Goal: Task Accomplishment & Management: Complete application form

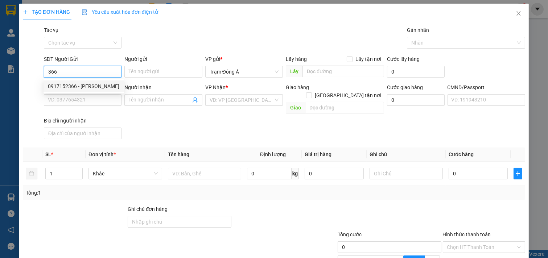
drag, startPoint x: 94, startPoint y: 88, endPoint x: 107, endPoint y: 86, distance: 12.4
click at [95, 88] on div "0917152366 - [PERSON_NAME]" at bounding box center [84, 86] width 72 height 8
type input "0917152366"
type input "[PERSON_NAME]"
type input "0939227373"
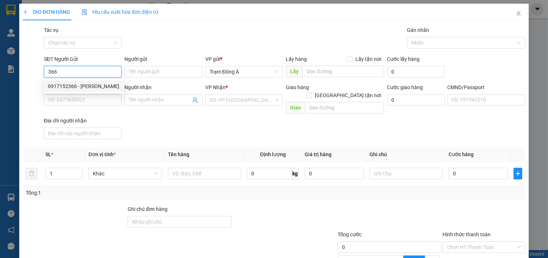
type input "TOÀN TG"
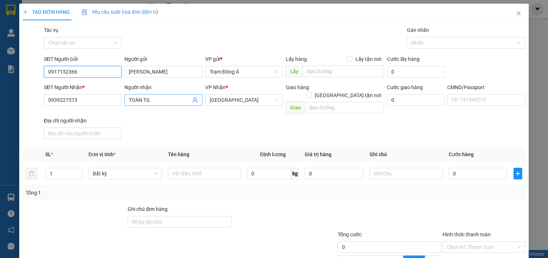
type input "0917152366"
click at [193, 101] on icon "user-add" at bounding box center [195, 100] width 6 height 6
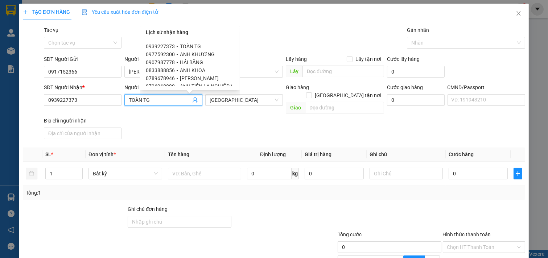
scroll to position [40, 0]
click at [204, 62] on span "NGÂN PHỤNG" at bounding box center [196, 62] width 33 height 6
type input "0858080292"
type input "NGÂN PHỤNG"
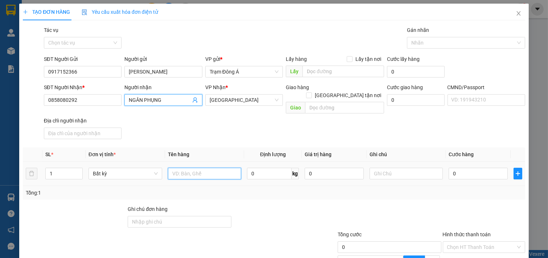
click at [192, 169] on input "text" at bounding box center [205, 174] width 74 height 12
type input "1t 6kg"
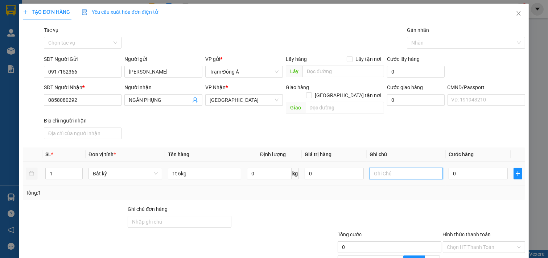
click at [388, 168] on input "text" at bounding box center [407, 174] width 74 height 12
type input "HUONG"
type input "2"
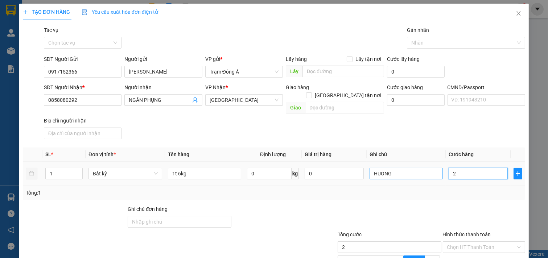
type input "25"
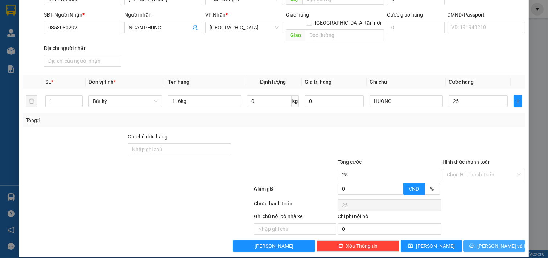
type input "25.000"
click at [500, 242] on span "[PERSON_NAME] và In" at bounding box center [503, 246] width 51 height 8
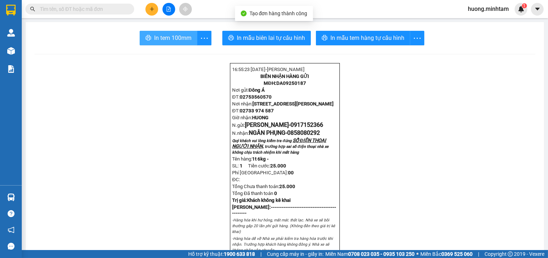
click at [158, 41] on span "In tem 100mm" at bounding box center [172, 37] width 37 height 9
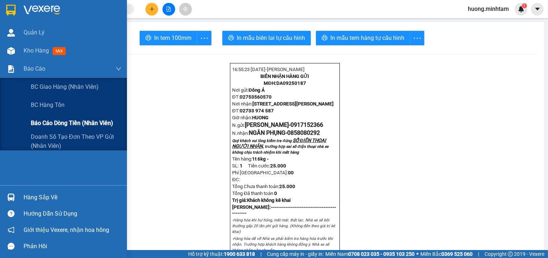
click at [78, 126] on span "Báo cáo dòng tiền (nhân viên)" at bounding box center [72, 123] width 82 height 9
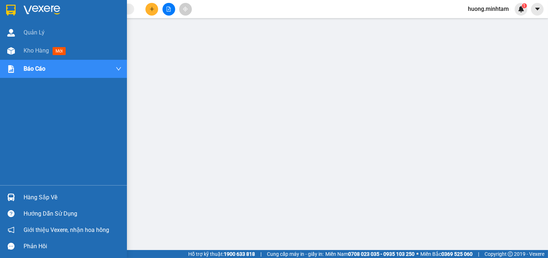
click at [30, 48] on span "Kho hàng" at bounding box center [36, 50] width 25 height 7
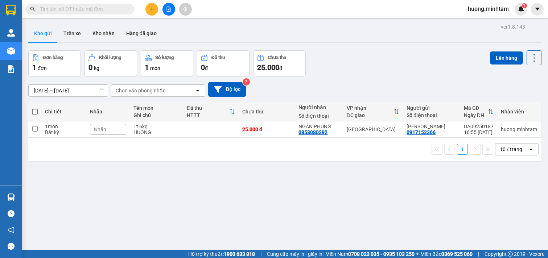
click at [149, 6] on button at bounding box center [152, 9] width 13 height 13
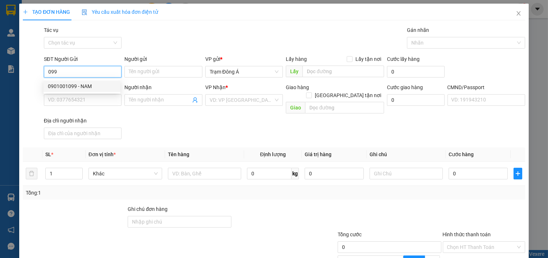
click at [86, 83] on div "0901001099 - NAM" at bounding box center [82, 86] width 68 height 8
type input "0901001099"
type input "NAM"
type input "0909864646"
type input "NHUNG"
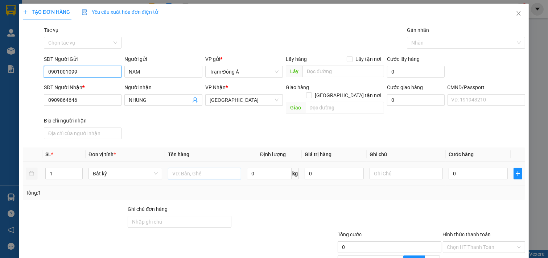
type input "0901001099"
click at [179, 170] on input "text" at bounding box center [205, 174] width 74 height 12
type input "1X TRẮNG 7KG"
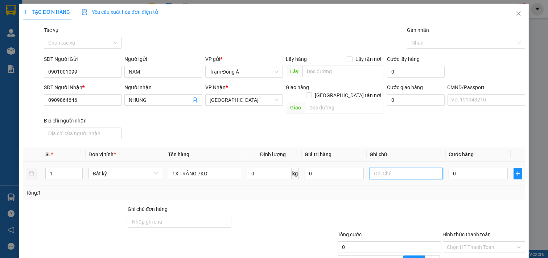
click at [396, 168] on input "text" at bounding box center [407, 174] width 74 height 12
type input "HUONG"
type input "2"
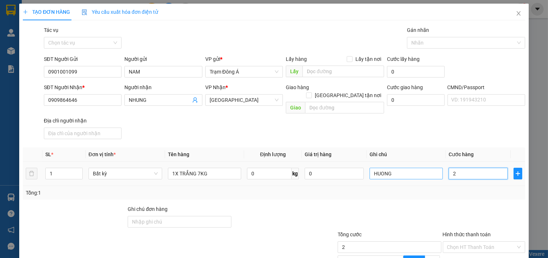
type input "25"
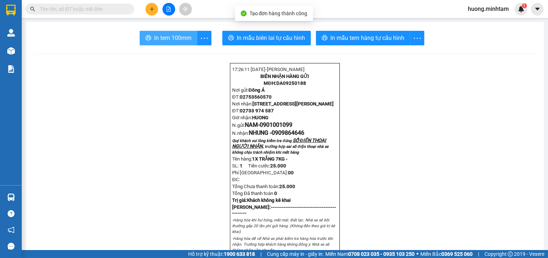
click at [169, 37] on span "In tem 100mm" at bounding box center [172, 37] width 37 height 9
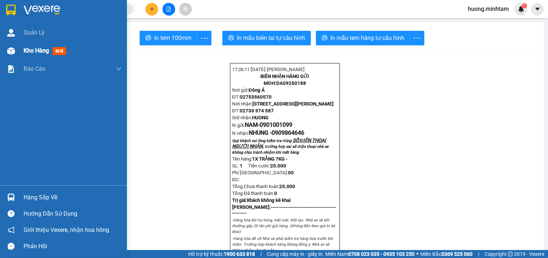
click at [28, 50] on span "Kho hàng" at bounding box center [36, 50] width 25 height 7
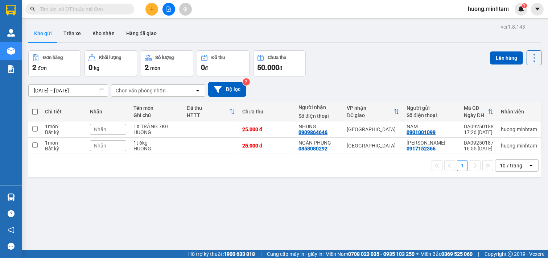
click at [37, 110] on span at bounding box center [35, 112] width 6 height 6
click at [35, 108] on input "checkbox" at bounding box center [35, 108] width 0 height 0
checkbox input "true"
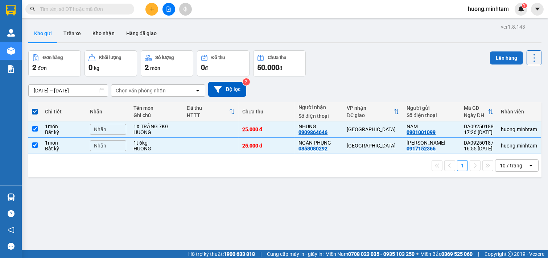
click at [502, 55] on button "Lên hàng" at bounding box center [506, 58] width 33 height 13
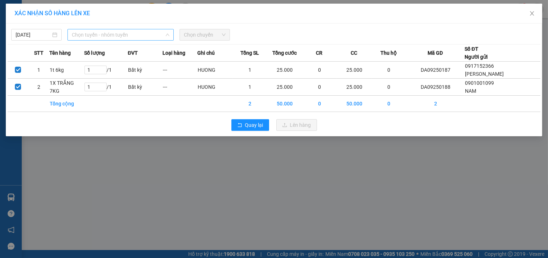
click at [144, 36] on span "Chọn tuyến - nhóm tuyến" at bounding box center [121, 34] width 98 height 11
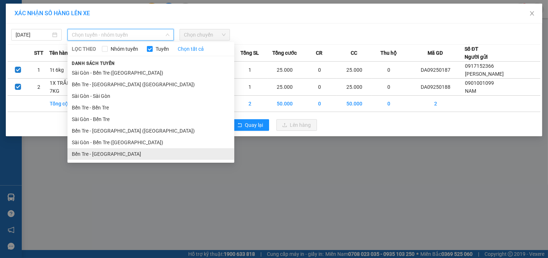
click at [107, 157] on li "Bến Tre - [GEOGRAPHIC_DATA]" at bounding box center [151, 154] width 167 height 12
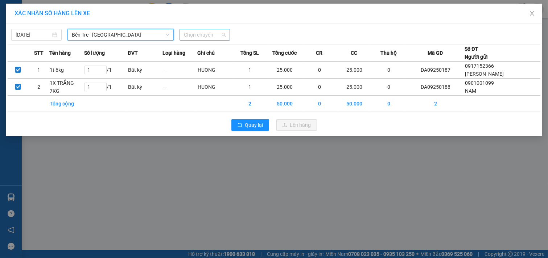
click at [219, 33] on span "Chọn chuyến" at bounding box center [205, 34] width 42 height 11
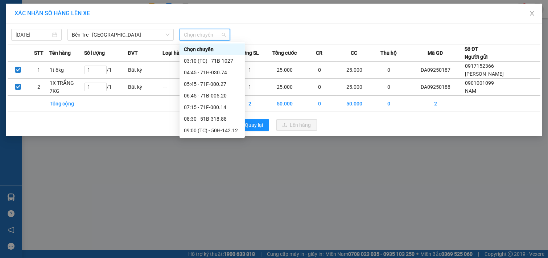
click at [218, 231] on div "17:30 - 51B-318.88" at bounding box center [212, 235] width 57 height 8
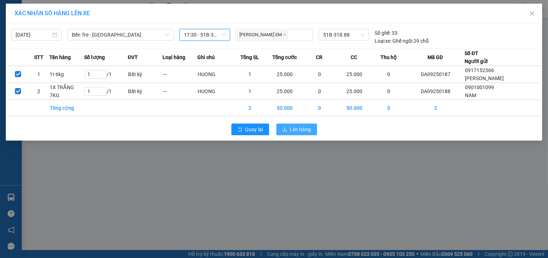
click at [295, 130] on span "Lên hàng" at bounding box center [300, 130] width 21 height 8
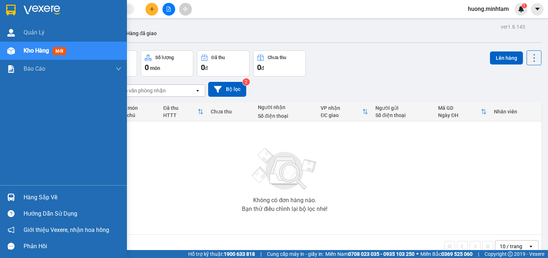
click at [40, 202] on div "Hàng sắp về" at bounding box center [73, 197] width 98 height 11
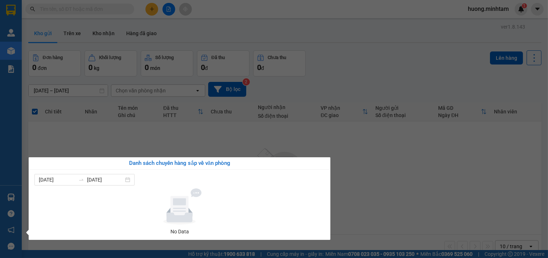
click at [166, 138] on section "Kết quả tìm kiếm ( 0 ) Bộ lọc No Data huong.minhtam 1 Quản [PERSON_NAME] hàng m…" at bounding box center [274, 129] width 548 height 258
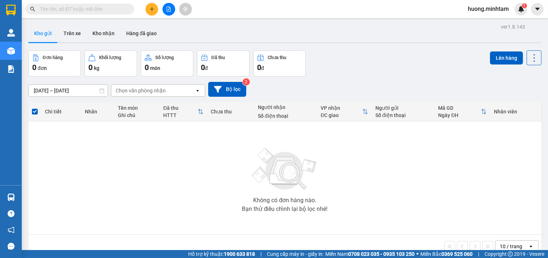
click at [80, 7] on input "text" at bounding box center [83, 9] width 86 height 8
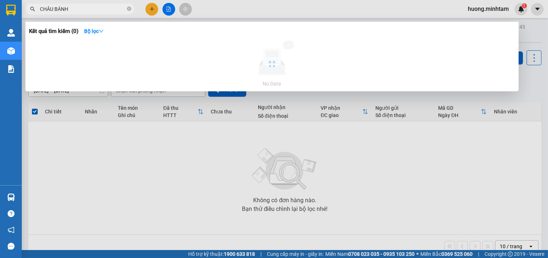
type input "CHÂU BÁNH"
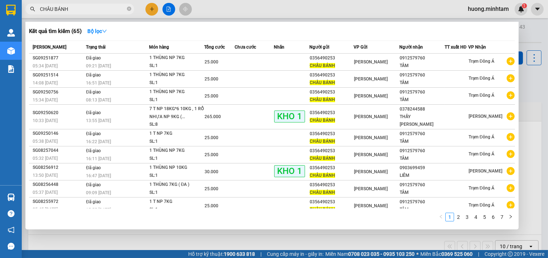
click at [281, 242] on div at bounding box center [274, 129] width 548 height 258
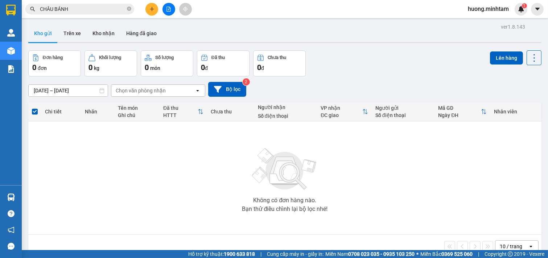
click at [270, 151] on img at bounding box center [285, 169] width 73 height 51
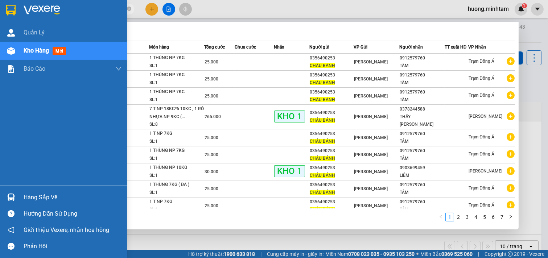
drag, startPoint x: 97, startPoint y: 9, endPoint x: 0, endPoint y: 5, distance: 97.3
click at [0, 5] on section "Kết quả tìm kiếm ( 65 ) Bộ lọc Mã ĐH Trạng thái Món hàng Tổng cước Chưa cước Nh…" at bounding box center [274, 129] width 548 height 258
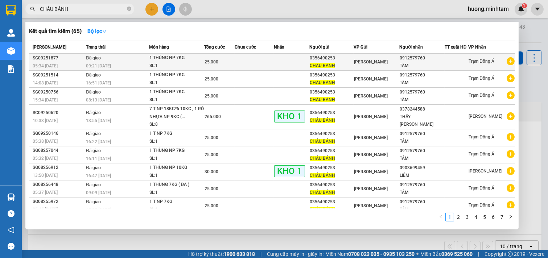
click at [340, 62] on div "CHÂU BÁNH" at bounding box center [332, 66] width 44 height 8
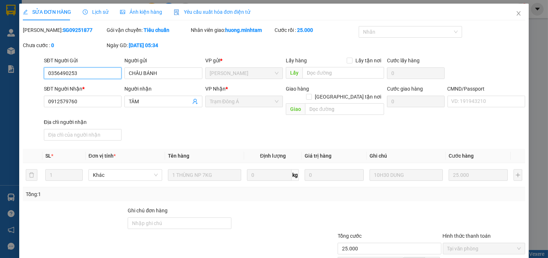
type input "0356490253"
type input "CHÂU BÁNH"
type input "0912579760"
type input "TÂM"
type input "25.000"
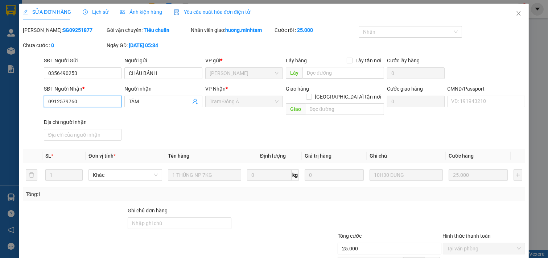
drag, startPoint x: 93, startPoint y: 106, endPoint x: 0, endPoint y: 106, distance: 92.6
click at [0, 106] on div "SỬA ĐƠN HÀNG Lịch sử Ảnh kiện hàng Yêu cầu xuất hóa đơn điện tử Total Paid Fee …" at bounding box center [274, 129] width 548 height 258
click at [516, 16] on span "Close" at bounding box center [519, 14] width 20 height 20
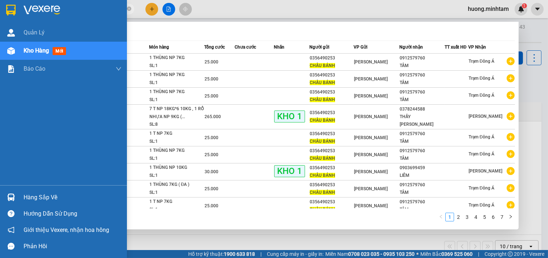
paste input "0912579760"
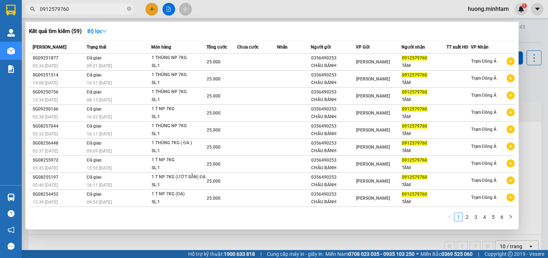
type input "0912579760"
click at [337, 240] on div at bounding box center [274, 129] width 548 height 258
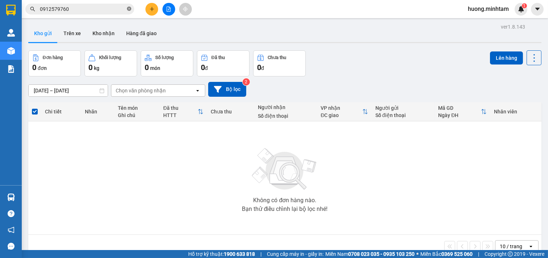
click at [129, 9] on icon "close-circle" at bounding box center [129, 9] width 4 height 4
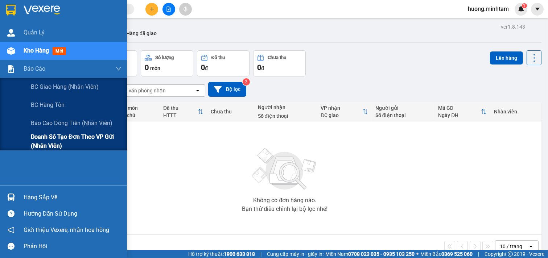
click at [67, 137] on span "Doanh số tạo đơn theo VP gửi (nhân viên)" at bounding box center [76, 141] width 91 height 18
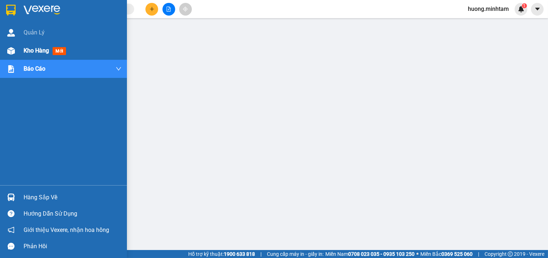
click at [39, 49] on span "Kho hàng" at bounding box center [36, 50] width 25 height 7
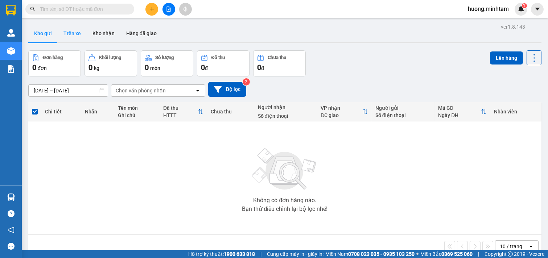
click at [75, 33] on button "Trên xe" at bounding box center [72, 33] width 29 height 17
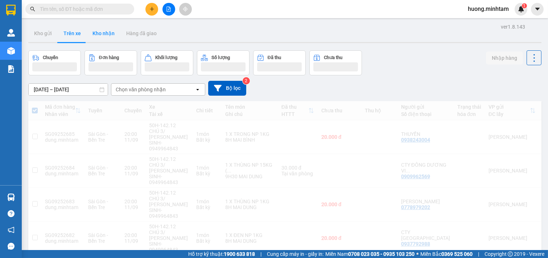
click at [106, 34] on button "Kho nhận" at bounding box center [104, 33] width 34 height 17
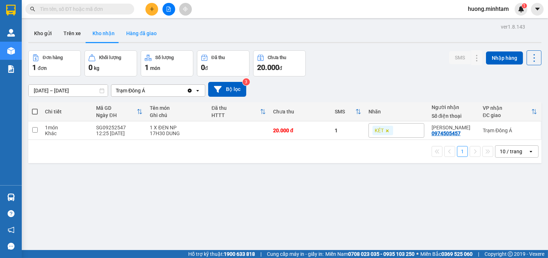
click at [142, 36] on button "Hàng đã giao" at bounding box center [142, 33] width 42 height 17
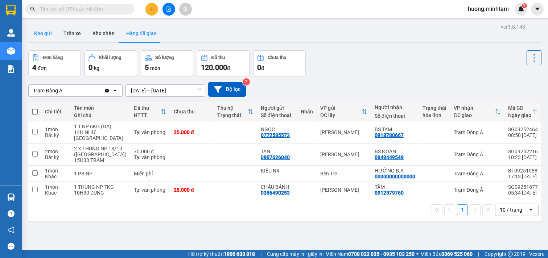
click at [38, 30] on button "Kho gửi" at bounding box center [42, 33] width 29 height 17
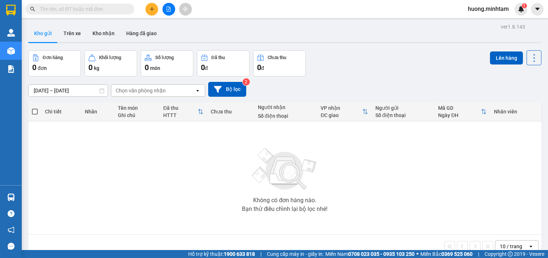
click at [93, 12] on input "text" at bounding box center [83, 9] width 86 height 8
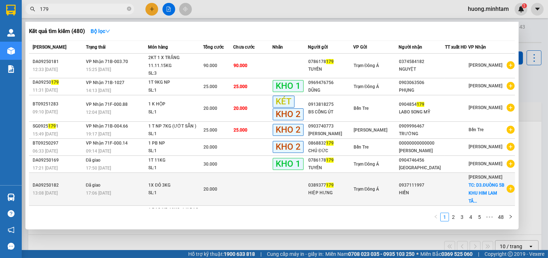
scroll to position [40, 0]
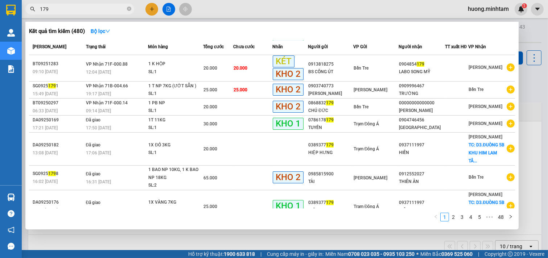
type input "179"
click at [362, 241] on div at bounding box center [274, 129] width 548 height 258
click at [131, 10] on icon "close-circle" at bounding box center [129, 9] width 4 height 4
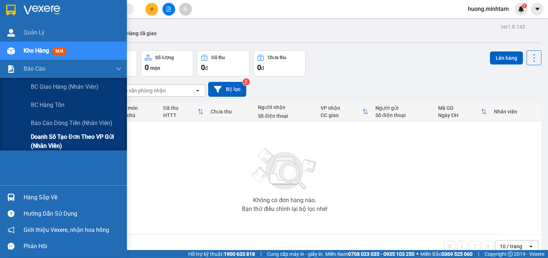
click at [85, 139] on span "Doanh số tạo đơn theo VP gửi (nhân viên)" at bounding box center [76, 141] width 91 height 18
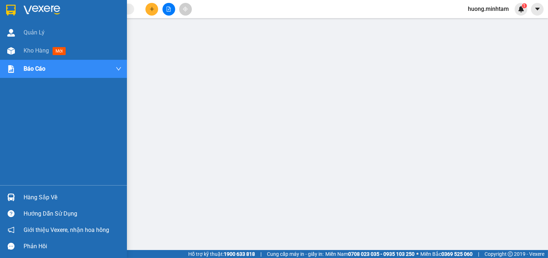
click at [41, 199] on div "Hàng sắp về" at bounding box center [73, 197] width 98 height 11
